Goal: Information Seeking & Learning: Learn about a topic

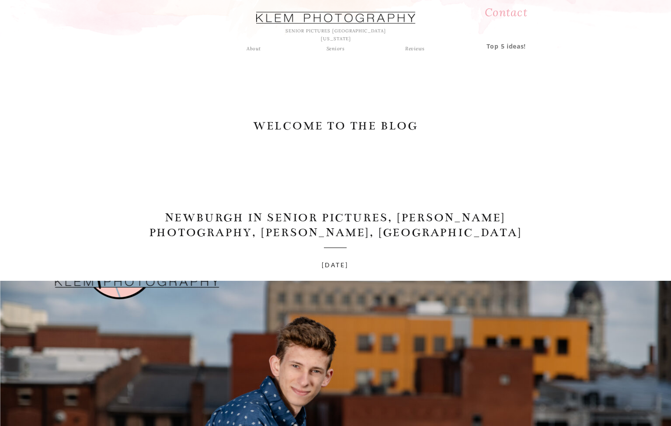
click at [336, 48] on div "Seniors" at bounding box center [335, 49] width 31 height 8
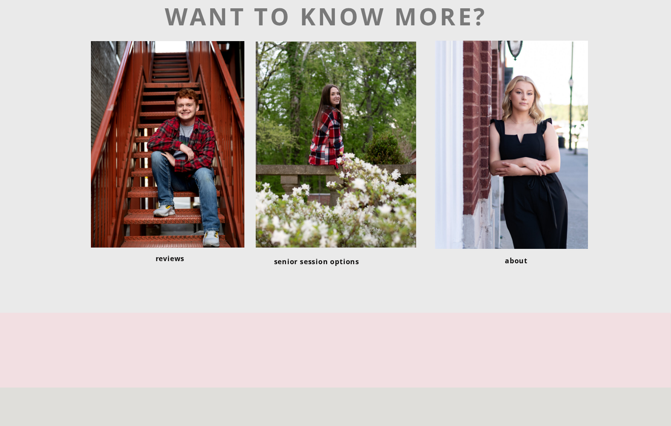
scroll to position [2481, 0]
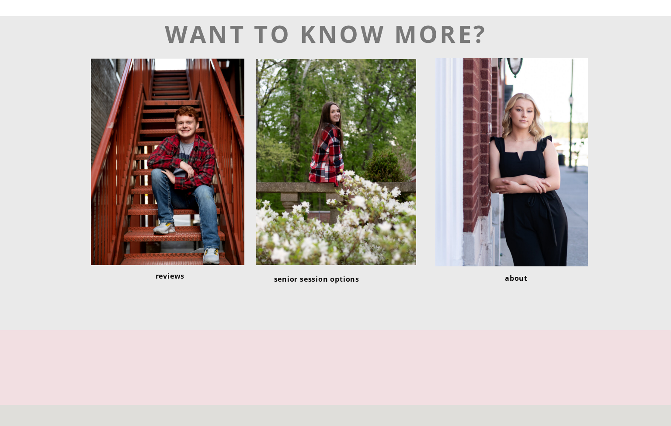
click at [531, 255] on div at bounding box center [511, 162] width 153 height 208
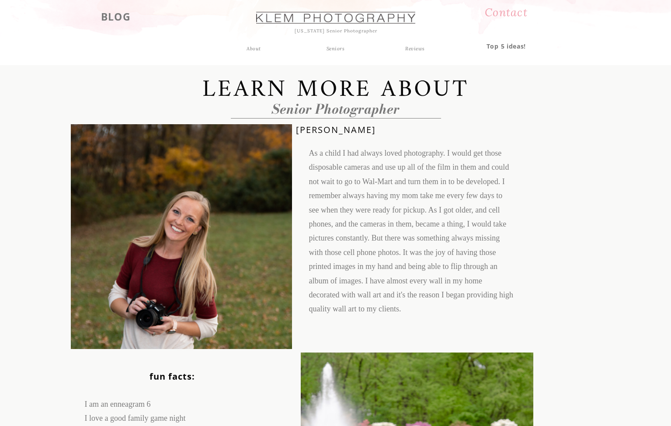
click at [253, 48] on div "About" at bounding box center [254, 49] width 23 height 8
